Goal: Information Seeking & Learning: Learn about a topic

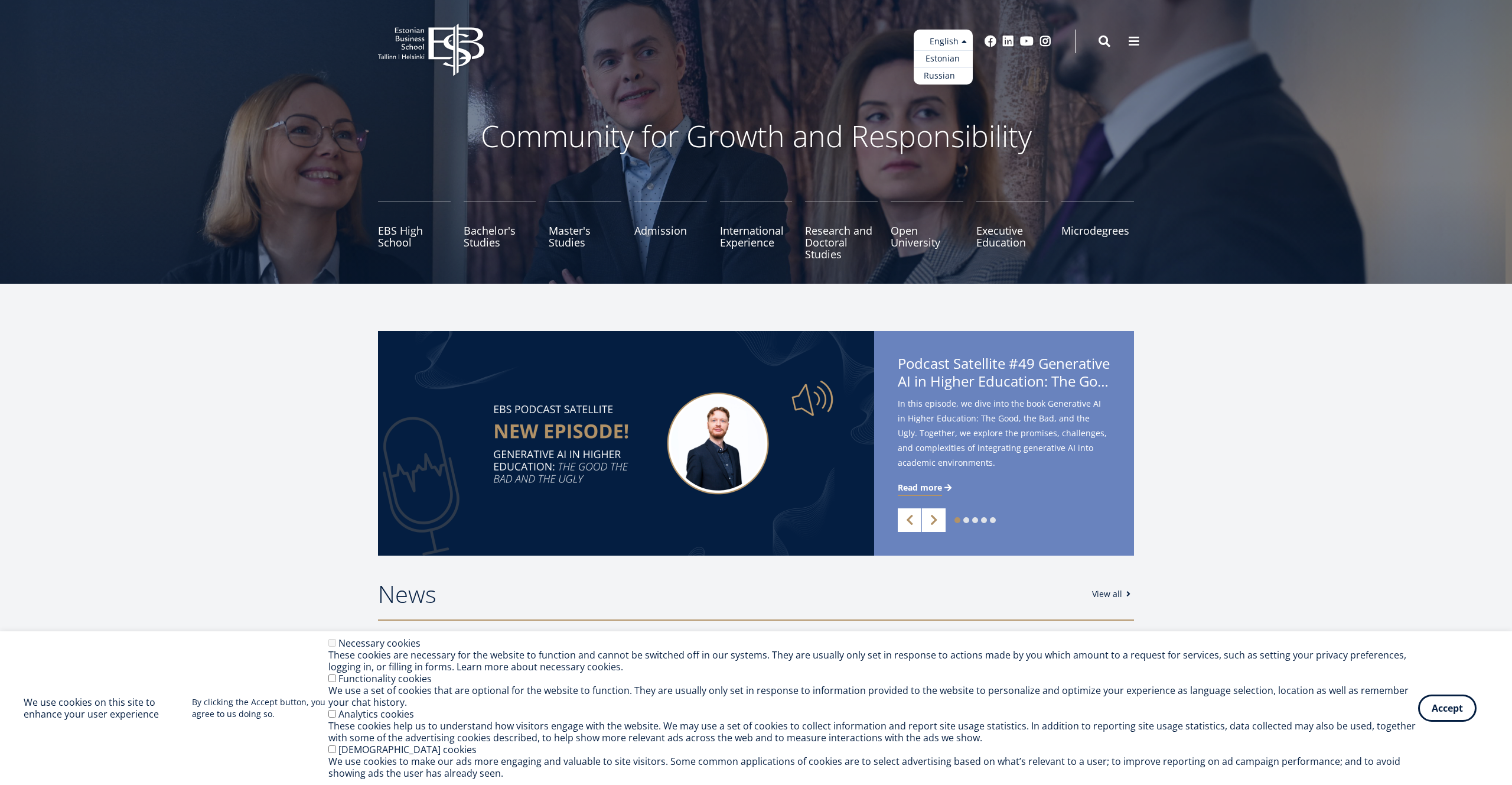
click at [946, 73] on link "Russian" at bounding box center [943, 76] width 59 height 17
click at [949, 57] on link "Estonian" at bounding box center [943, 58] width 59 height 17
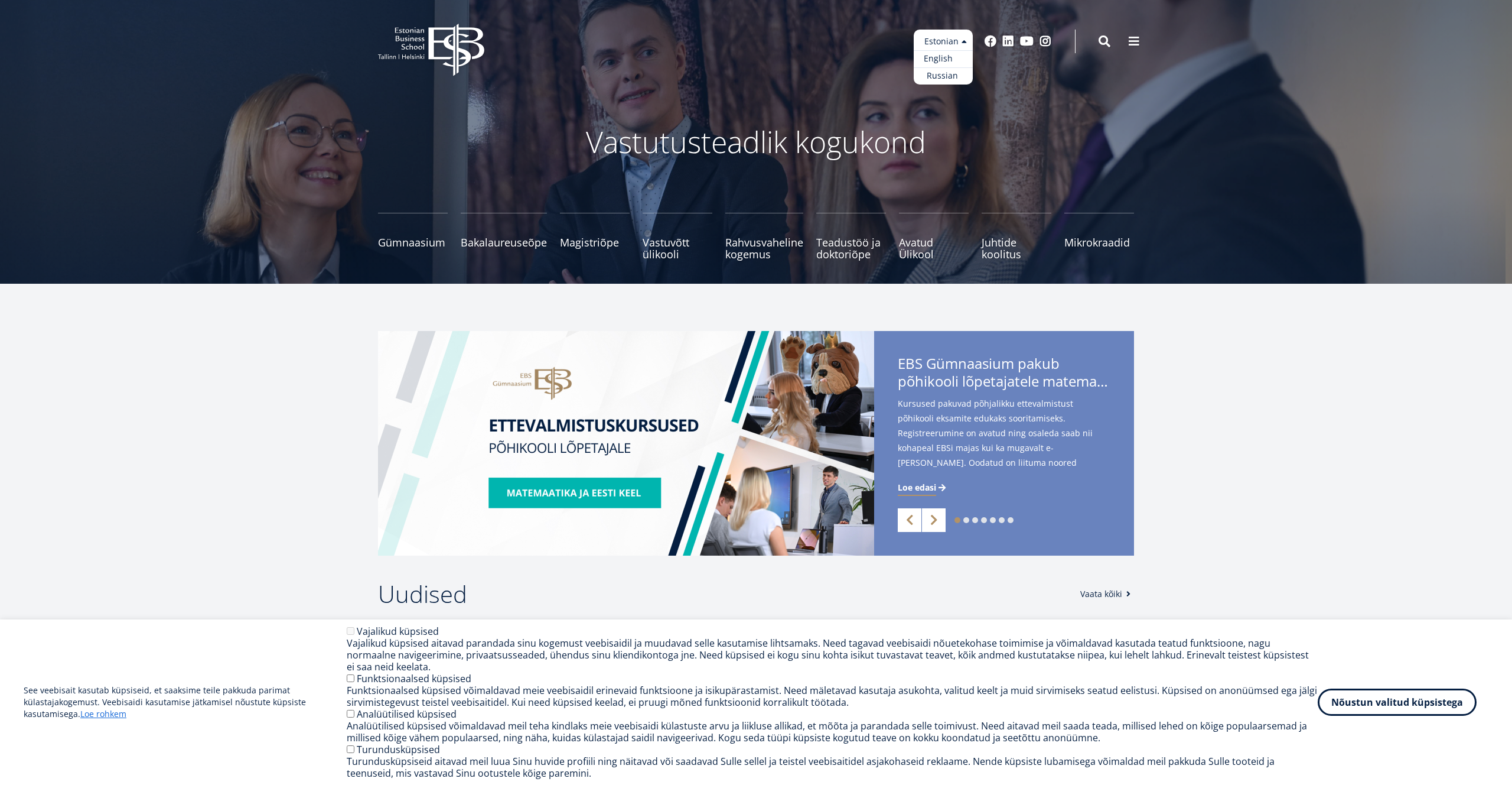
click at [943, 57] on link "English" at bounding box center [943, 58] width 59 height 17
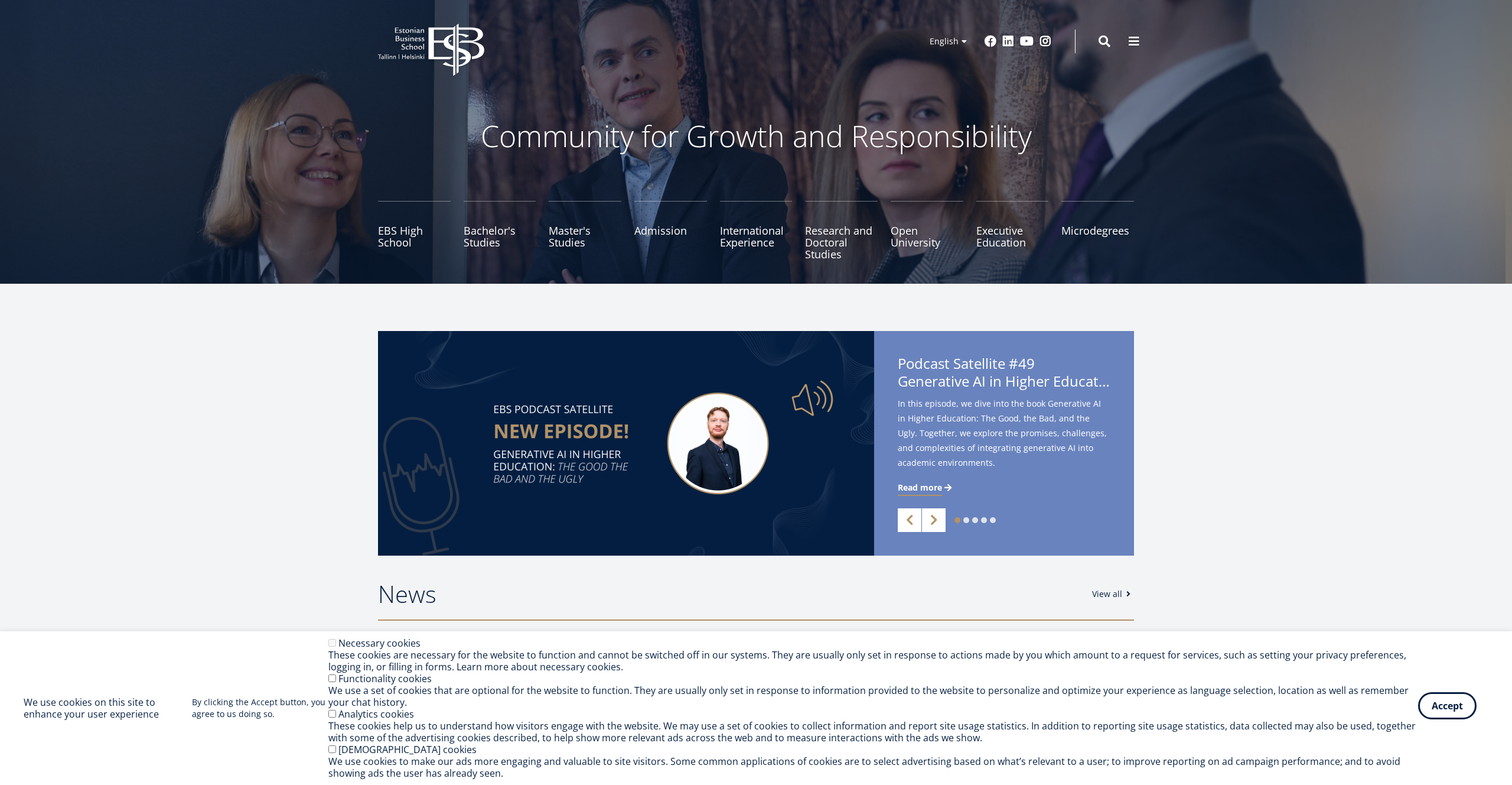
click at [1439, 705] on button "Accept" at bounding box center [1447, 704] width 58 height 27
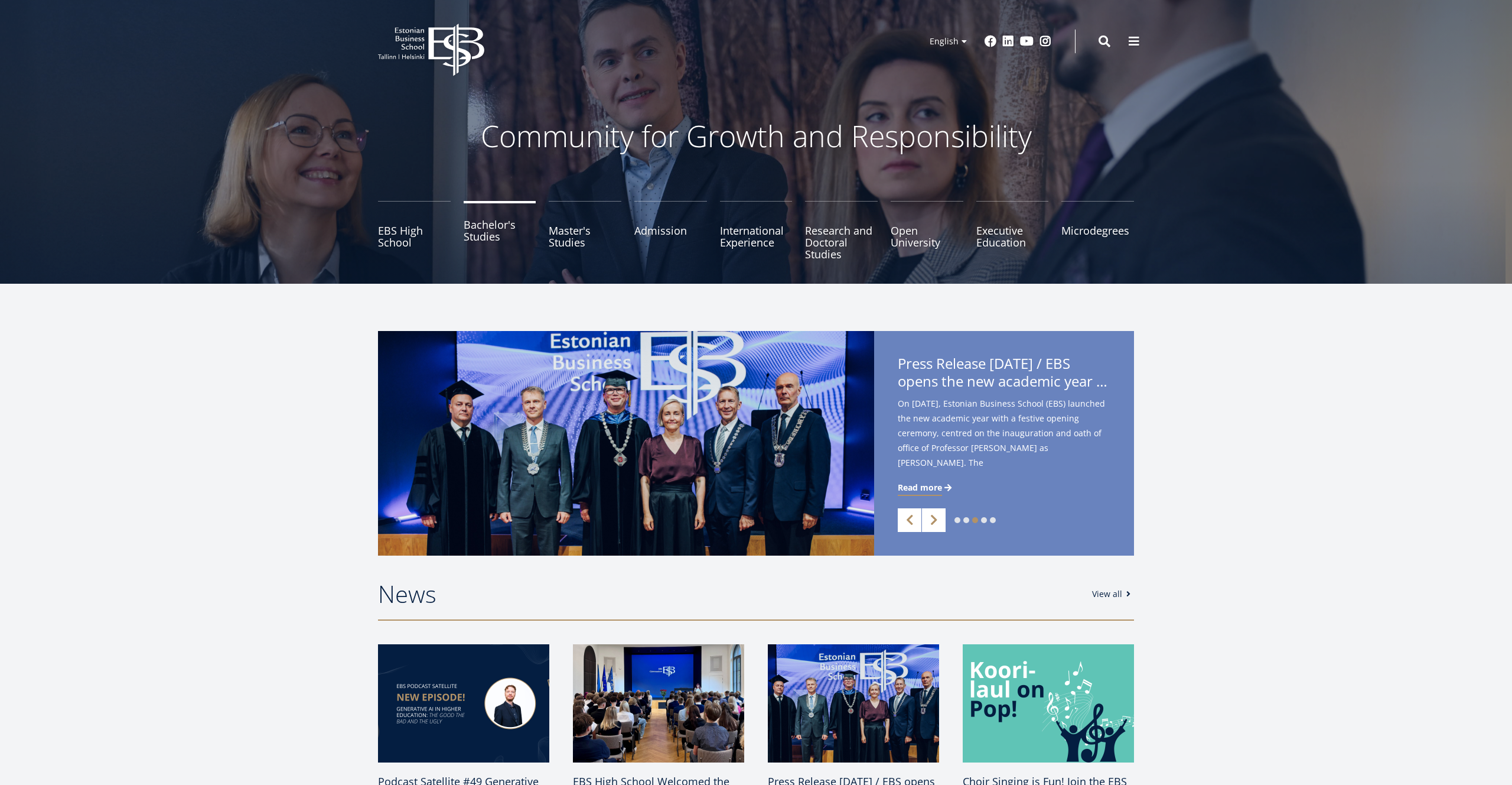
click at [485, 231] on link "Bachelor's Studies" at bounding box center [499, 231] width 72 height 59
click at [1007, 38] on link "Linkedin" at bounding box center [1008, 40] width 12 height 12
click at [1029, 34] on div "EBS Logo Created with Sketch. Kasutaja konto menüü Log in Estonian Estonian Eng…" at bounding box center [756, 41] width 850 height 35
click at [1028, 39] on link "Youtube" at bounding box center [1027, 40] width 14 height 12
click at [988, 39] on link "Facebook" at bounding box center [990, 40] width 12 height 12
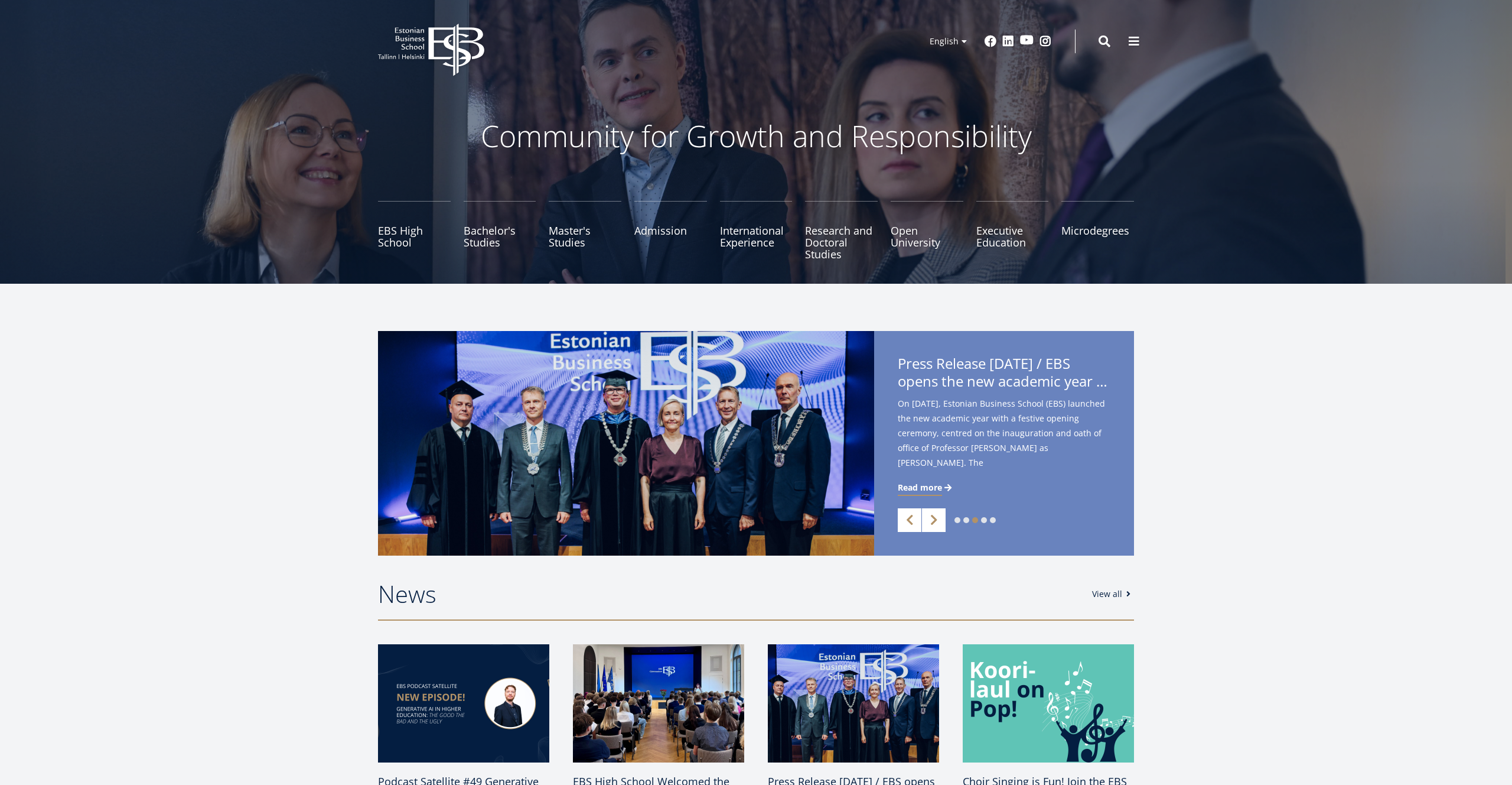
click at [1029, 42] on link "Youtube" at bounding box center [1027, 40] width 14 height 12
click at [1051, 40] on link "Instagram" at bounding box center [1045, 40] width 12 height 12
click at [1136, 37] on span at bounding box center [1134, 40] width 12 height 12
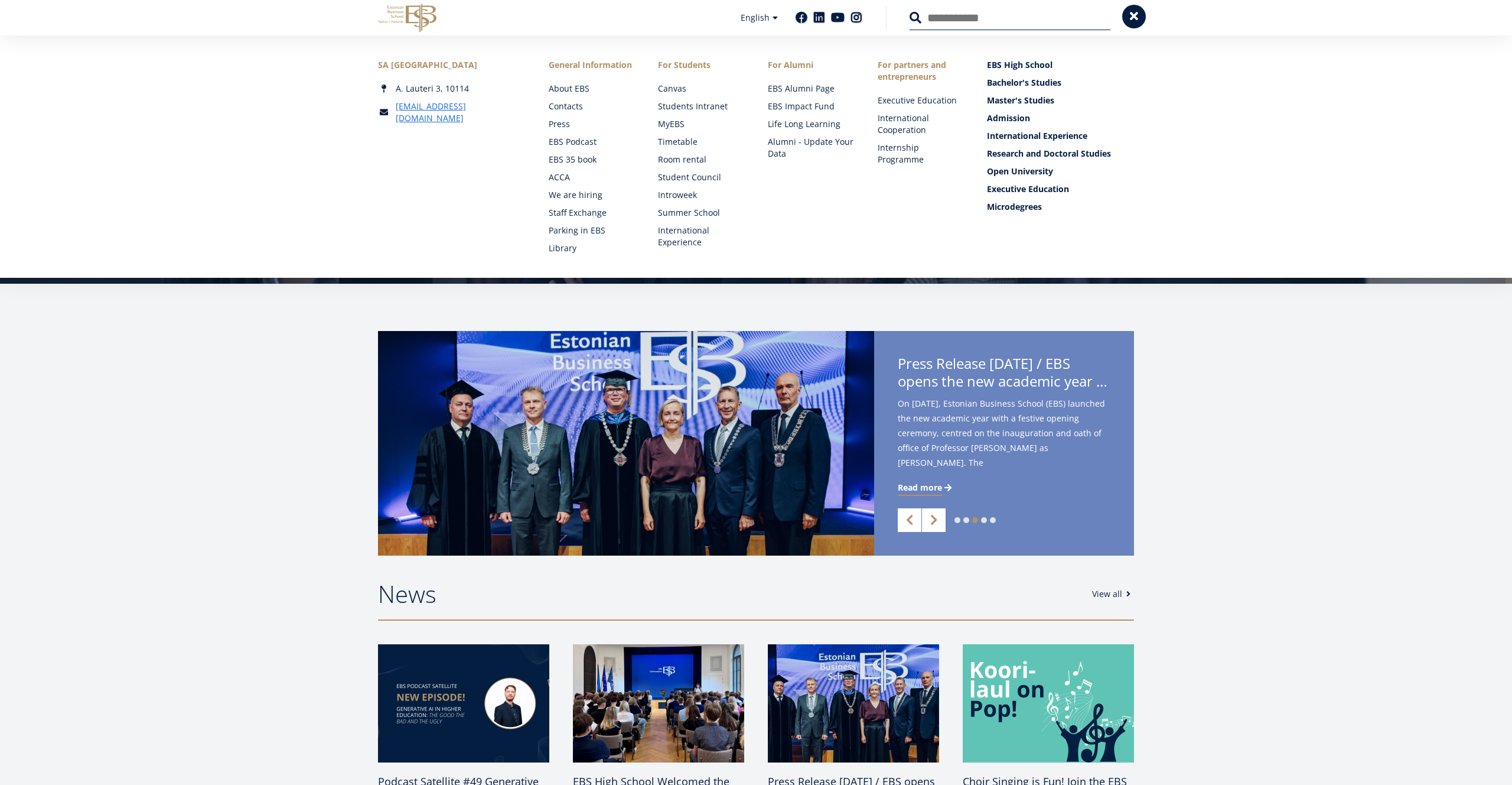
click at [1135, 11] on span at bounding box center [1134, 16] width 12 height 12
